Goal: Task Accomplishment & Management: Use online tool/utility

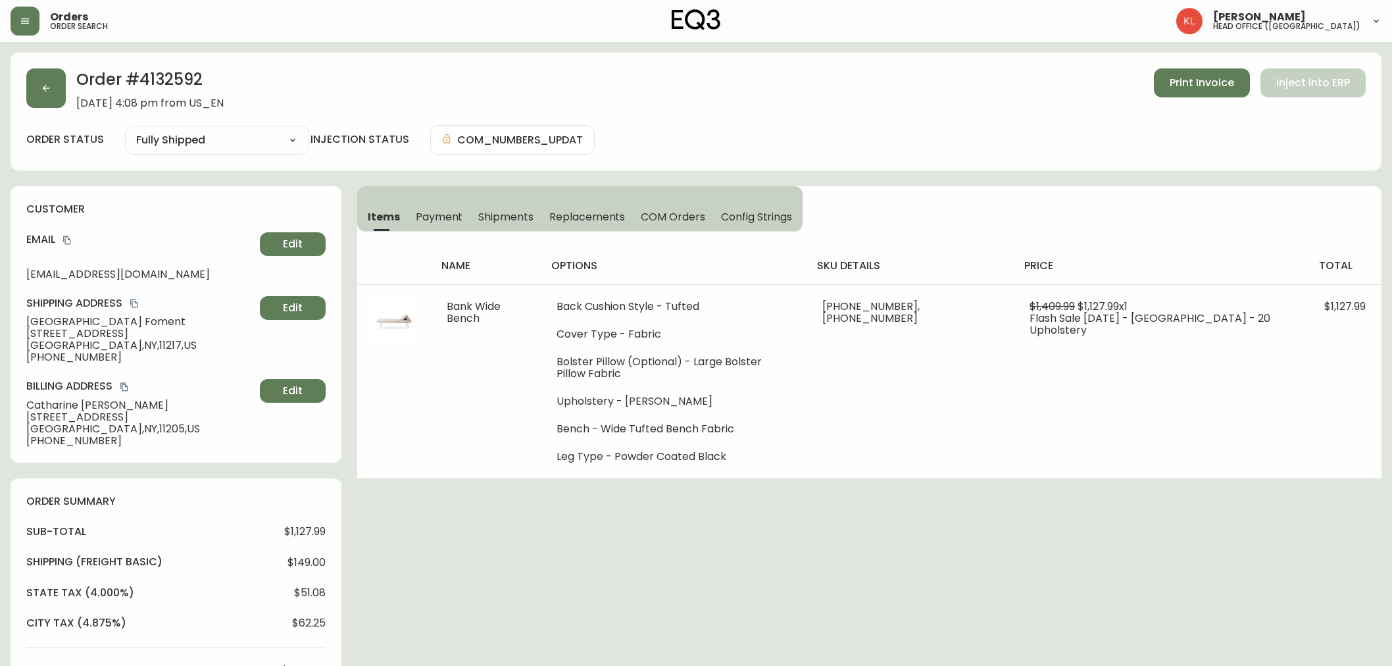
select select "FULLY_SHIPPED"
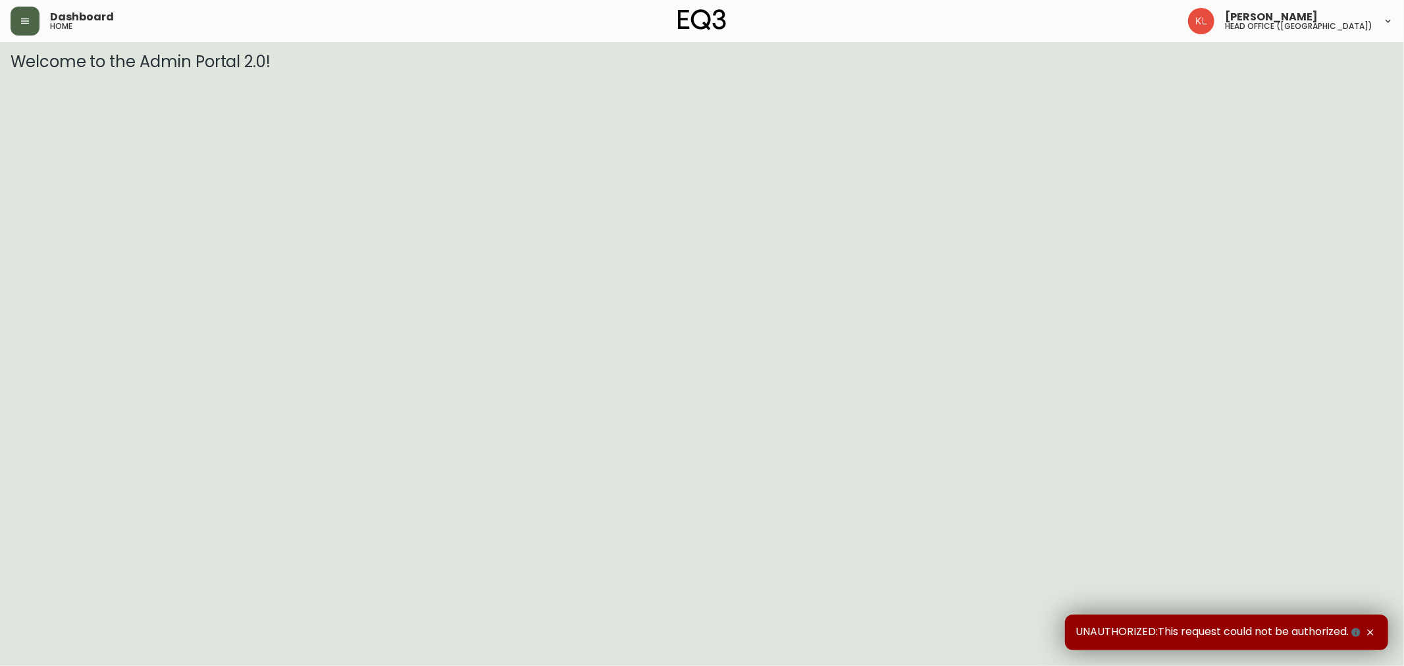
click at [30, 24] on icon "button" at bounding box center [25, 21] width 11 height 11
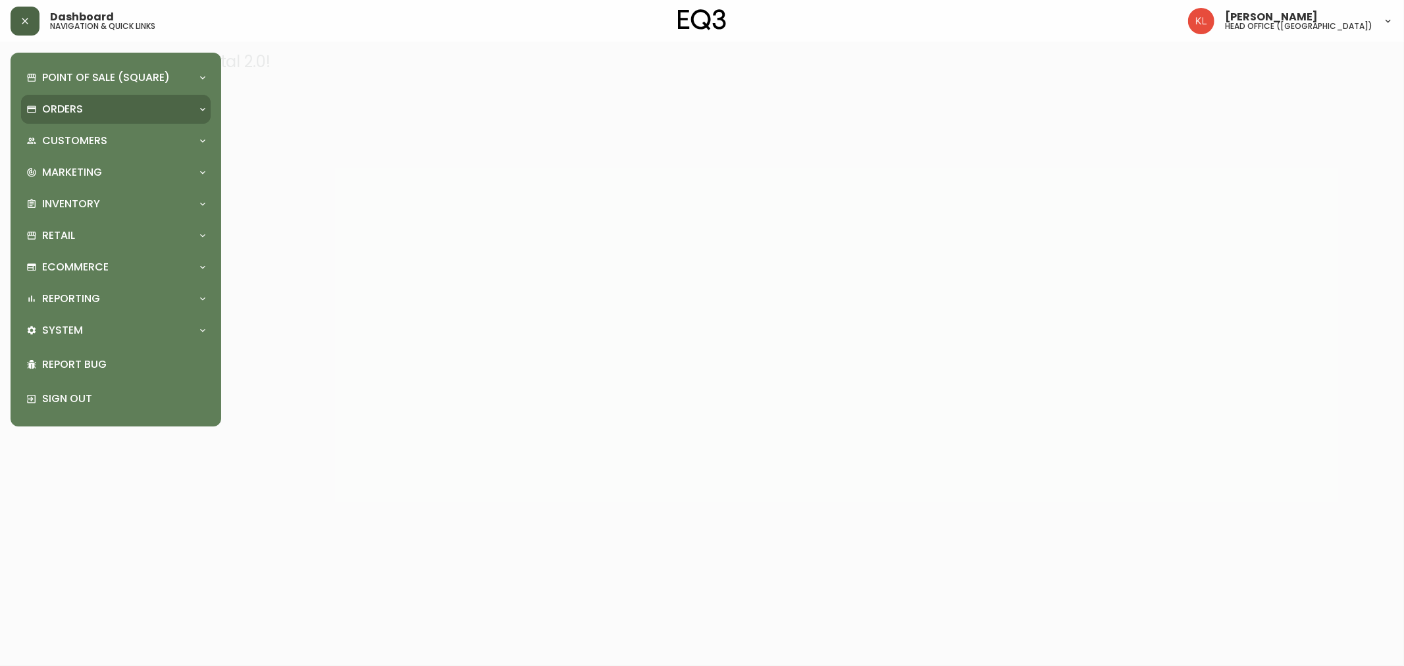
click at [86, 113] on div "Orders" at bounding box center [109, 109] width 166 height 14
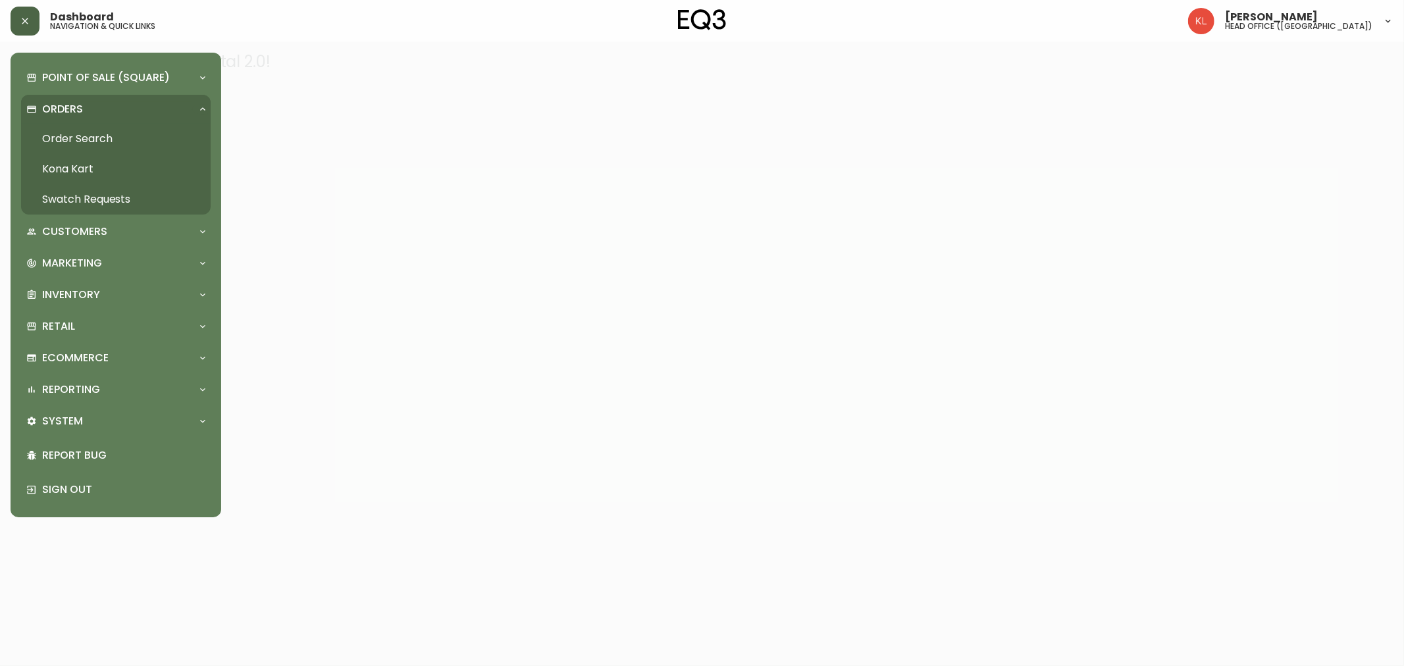
drag, startPoint x: 88, startPoint y: 145, endPoint x: 99, endPoint y: 149, distance: 11.5
click at [88, 145] on link "Order Search" at bounding box center [116, 139] width 190 height 30
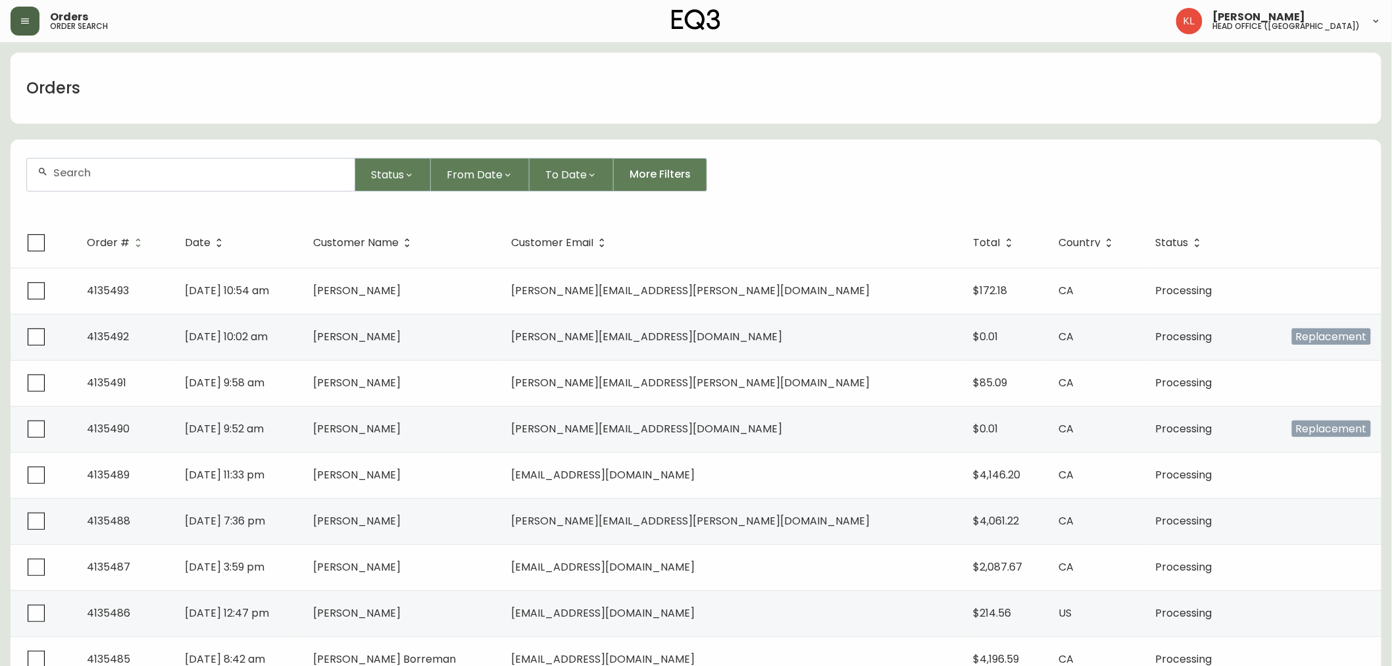
click at [152, 166] on input "text" at bounding box center [198, 172] width 291 height 13
paste input "3020-980-16-B"
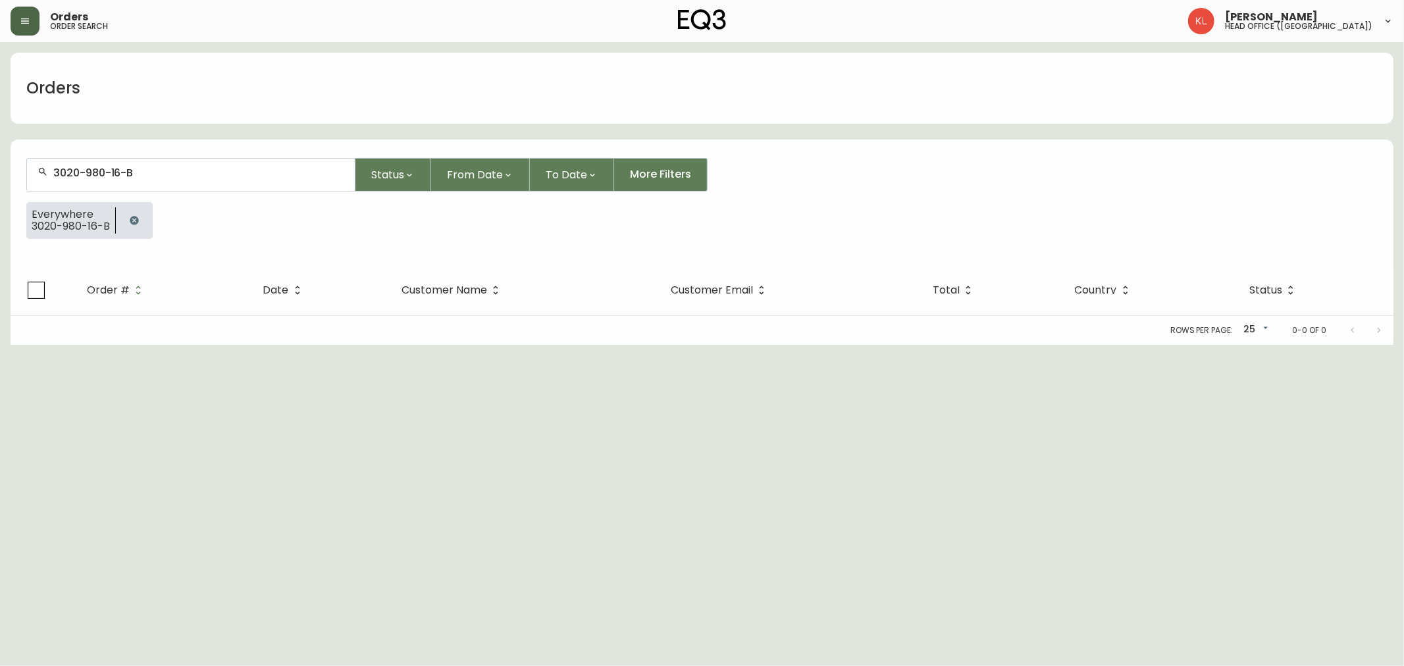
type input "3020-980-16-B"
click at [12, 18] on button "button" at bounding box center [25, 21] width 29 height 29
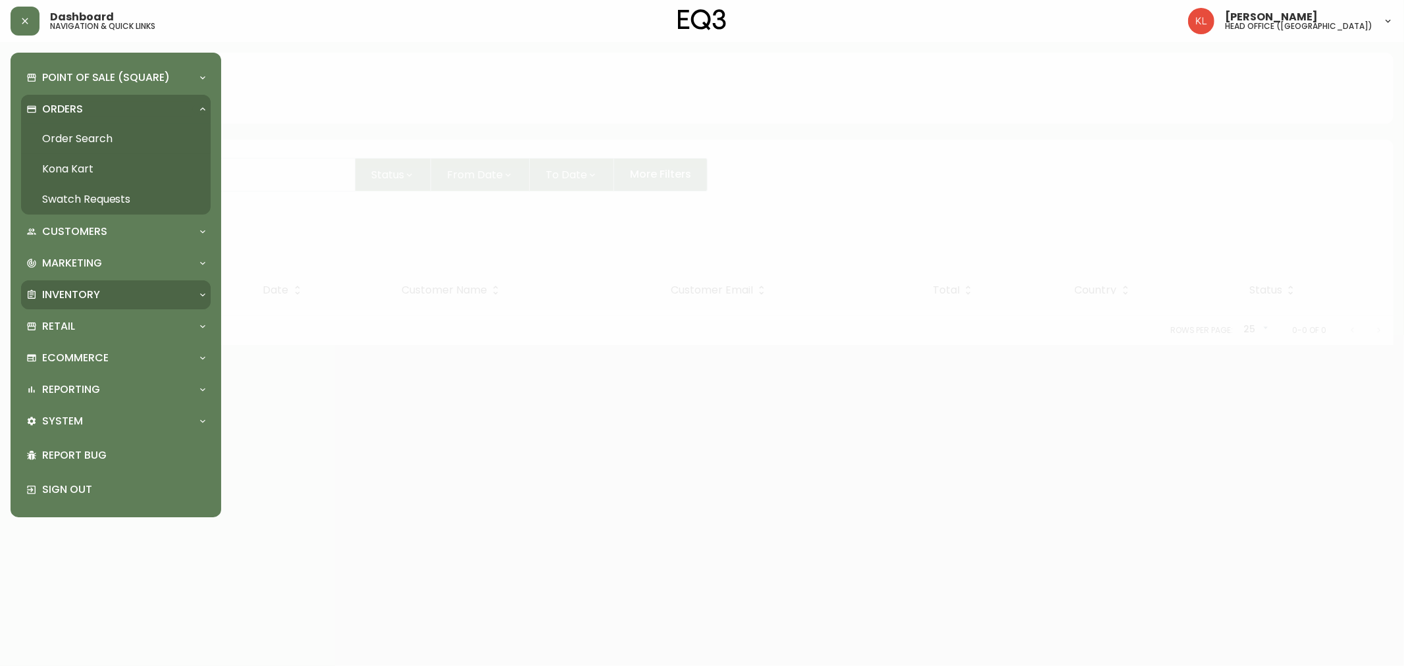
click at [120, 292] on div "Inventory" at bounding box center [109, 295] width 166 height 14
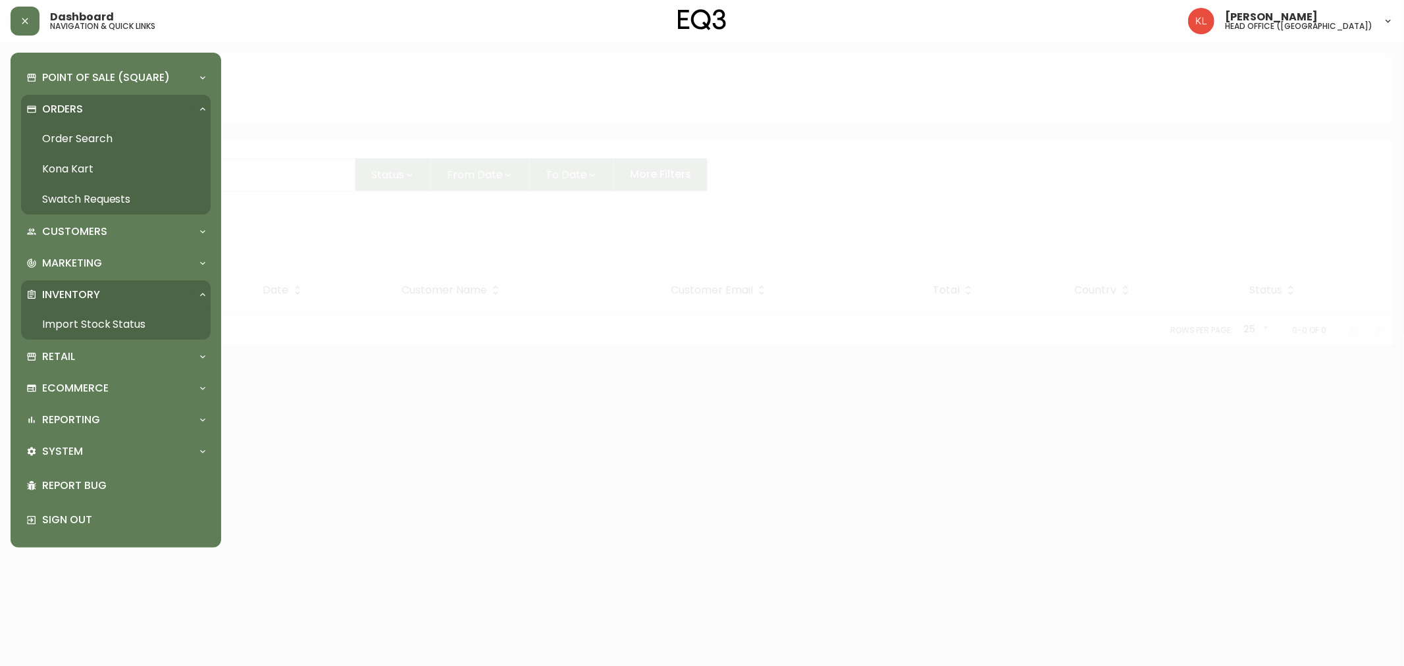
click at [96, 318] on link "Import Stock Status" at bounding box center [116, 324] width 190 height 30
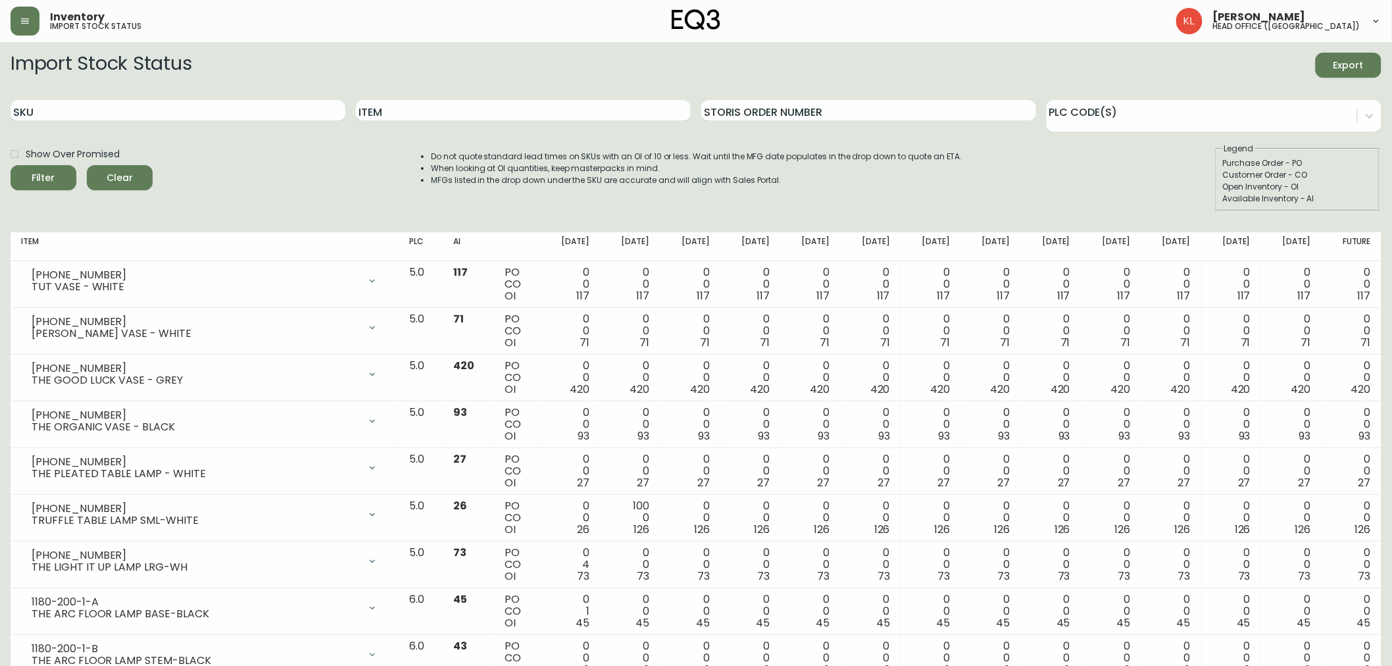
click at [88, 95] on div "SKU" at bounding box center [178, 110] width 335 height 43
click at [76, 105] on input "SKU" at bounding box center [178, 110] width 335 height 21
paste input "3020-980-16-B"
click at [11, 165] on button "Filter" at bounding box center [44, 177] width 66 height 25
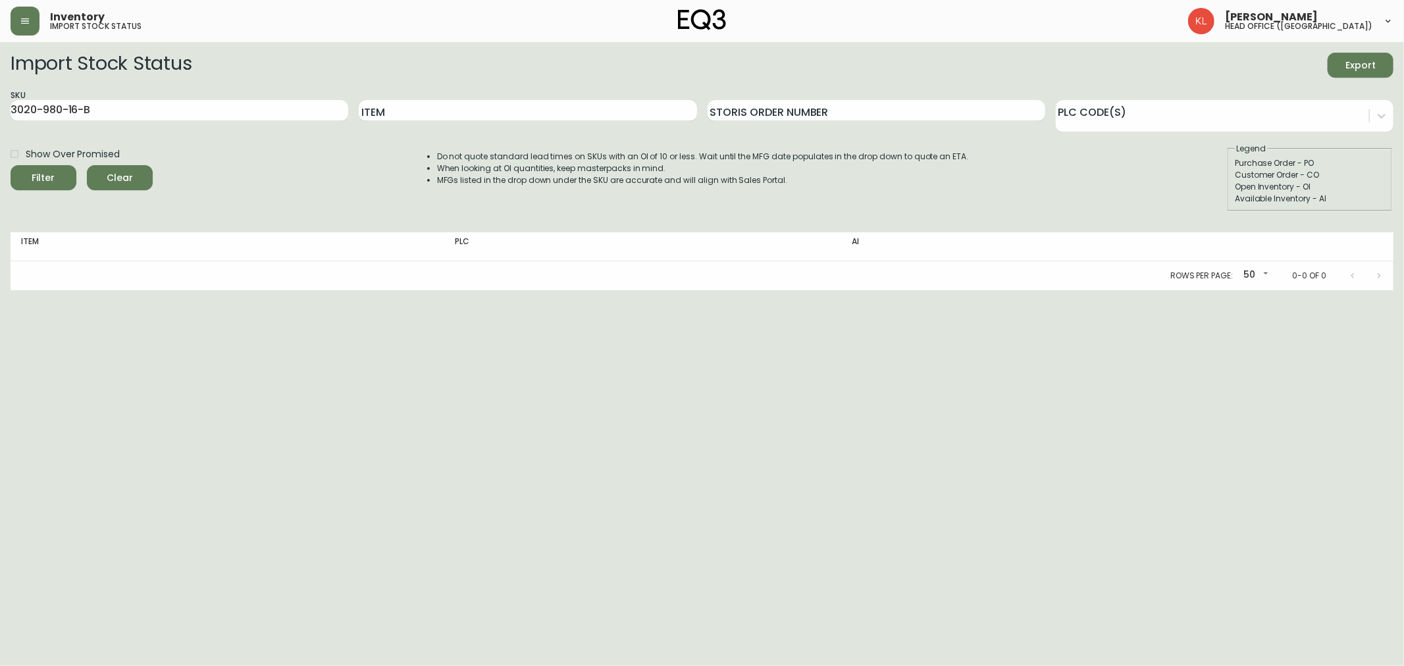
drag, startPoint x: 680, startPoint y: 599, endPoint x: 433, endPoint y: 279, distance: 404.0
click at [680, 290] on html "Inventory import stock status [PERSON_NAME] head office ([GEOGRAPHIC_DATA]) Imp…" at bounding box center [702, 145] width 1404 height 290
drag, startPoint x: 128, startPoint y: 110, endPoint x: 80, endPoint y: 103, distance: 47.8
click at [82, 107] on input "3020-980-16-B" at bounding box center [180, 110] width 338 height 21
click at [113, 104] on input "3020-980-16-B" at bounding box center [180, 110] width 338 height 21
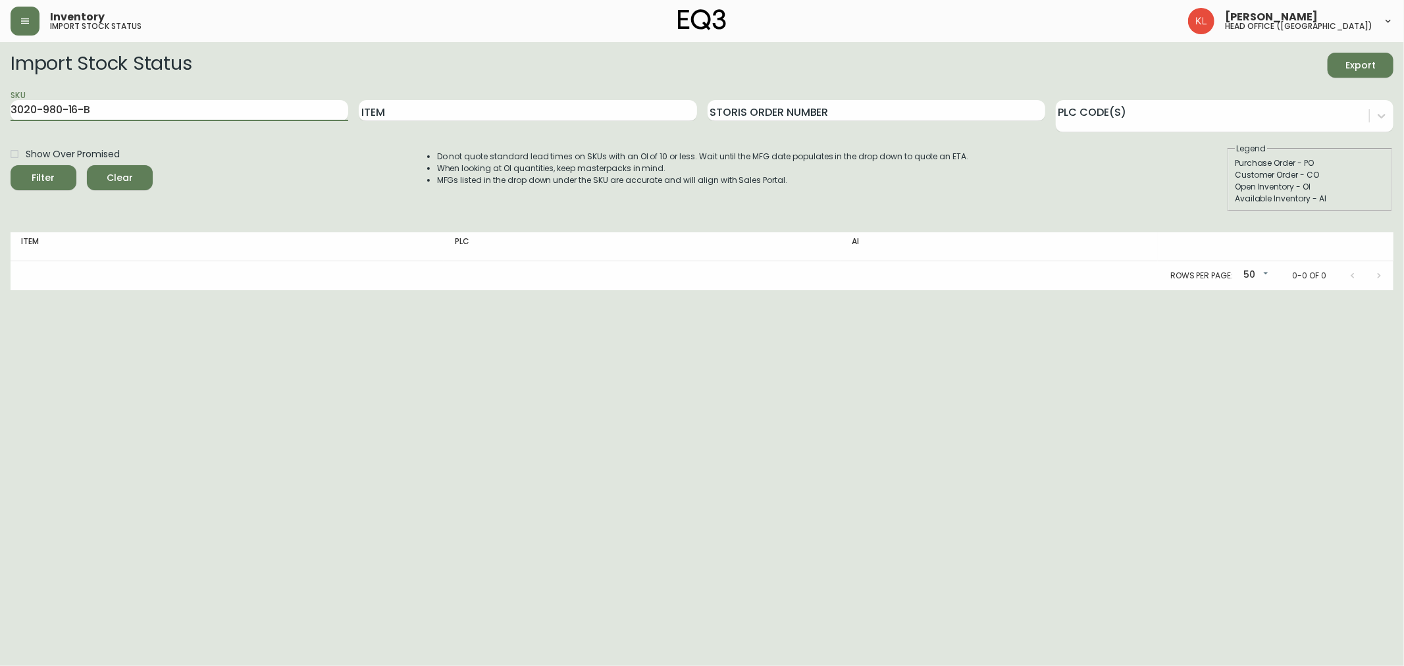
drag, startPoint x: -49, startPoint y: 112, endPoint x: -70, endPoint y: 112, distance: 20.4
click at [0, 112] on html "Inventory import stock status [PERSON_NAME] head office ([GEOGRAPHIC_DATA]) Imp…" at bounding box center [702, 145] width 1404 height 290
paste input "40"
type input "3020-980-40-B"
click at [136, 101] on input "3020-980-40-B" at bounding box center [180, 110] width 338 height 21
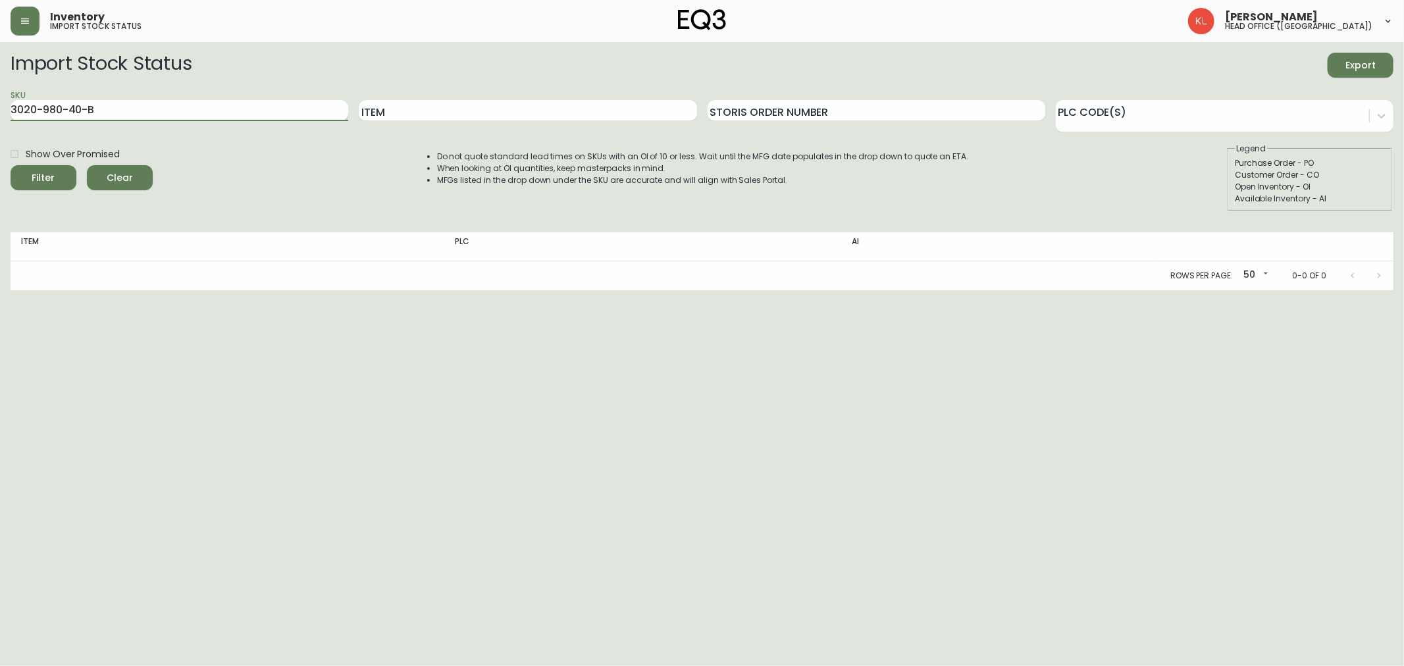
click at [11, 165] on button "Filter" at bounding box center [44, 177] width 66 height 25
